Goal: Information Seeking & Learning: Learn about a topic

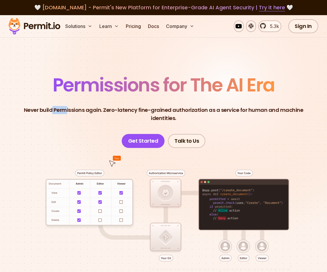
drag, startPoint x: 54, startPoint y: 110, endPoint x: 69, endPoint y: 110, distance: 15.1
click at [69, 110] on p "Never build Permissions again. Zero-latency fine-grained authorization as a ser…" at bounding box center [164, 114] width 290 height 16
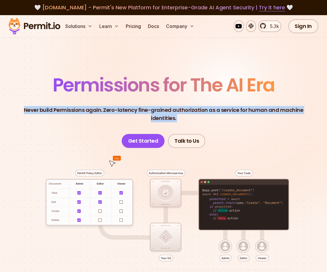
click at [69, 110] on p "Never build Permissions again. Zero-latency fine-grained authorization as a ser…" at bounding box center [164, 114] width 290 height 16
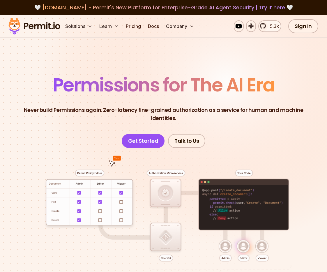
click at [132, 82] on span "Permissions for The AI Era" at bounding box center [164, 85] width 222 height 26
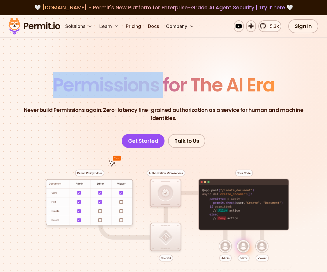
click at [132, 82] on span "Permissions for The AI Era" at bounding box center [164, 85] width 222 height 26
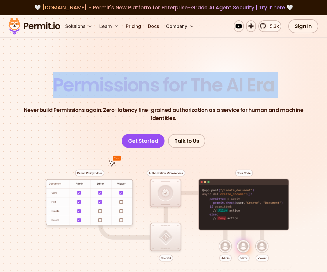
click at [132, 82] on span "Permissions for The AI Era" at bounding box center [164, 85] width 222 height 26
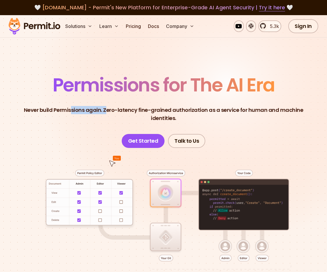
drag, startPoint x: 73, startPoint y: 110, endPoint x: 109, endPoint y: 109, distance: 35.8
click at [109, 109] on p "Never build Permissions again. Zero-latency fine-grained authorization as a ser…" at bounding box center [164, 114] width 290 height 16
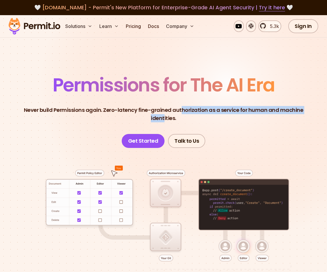
drag, startPoint x: 182, startPoint y: 110, endPoint x: 165, endPoint y: 115, distance: 17.7
click at [165, 115] on p "Never build Permissions again. Zero-latency fine-grained authorization as a ser…" at bounding box center [164, 114] width 290 height 16
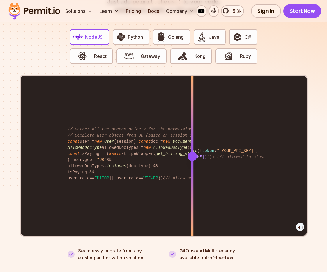
scroll to position [1118, 0]
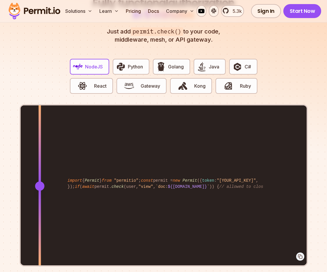
drag, startPoint x: 192, startPoint y: 176, endPoint x: 40, endPoint y: 170, distance: 152.5
click at [40, 170] on div at bounding box center [39, 185] width 2 height 161
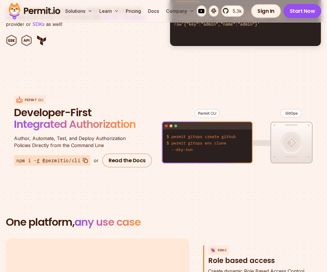
scroll to position [0, 0]
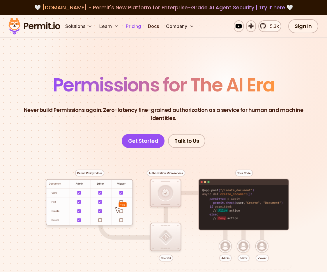
click at [130, 27] on link "Pricing" at bounding box center [134, 26] width 20 height 12
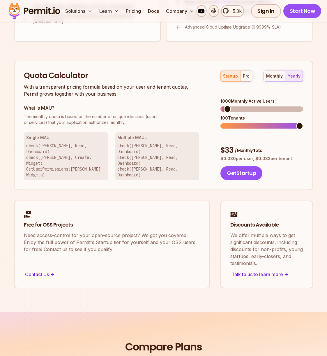
scroll to position [493, 0]
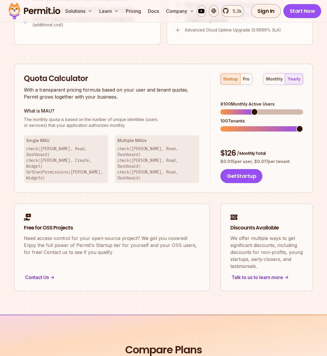
click at [254, 108] on span at bounding box center [254, 111] width 7 height 7
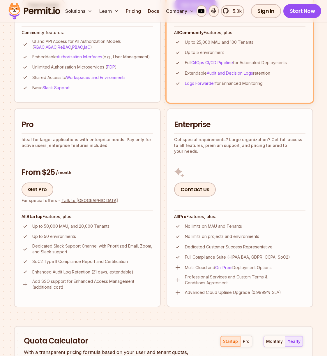
scroll to position [0, 0]
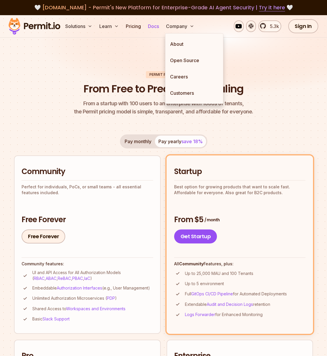
click at [154, 26] on link "Docs" at bounding box center [154, 26] width 16 height 12
